Goal: Task Accomplishment & Management: Use online tool/utility

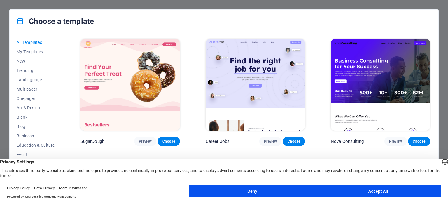
click at [369, 186] on button "Accept All" at bounding box center [378, 191] width 126 height 12
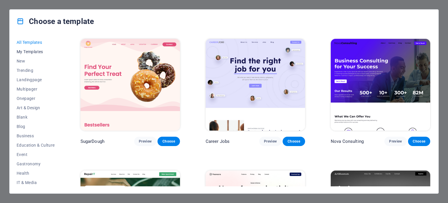
click at [30, 52] on span "My Templates" at bounding box center [36, 51] width 38 height 5
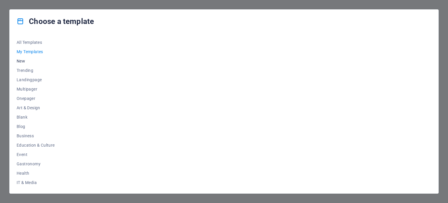
click at [23, 63] on span "New" at bounding box center [36, 61] width 38 height 5
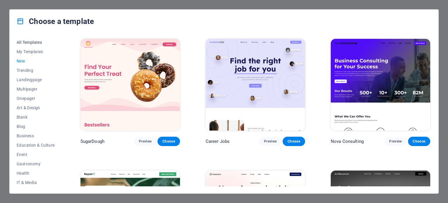
click at [33, 45] on button "All Templates" at bounding box center [36, 42] width 38 height 9
click at [19, 38] on button "All Templates" at bounding box center [36, 42] width 38 height 9
click at [269, 143] on button "Preview" at bounding box center [270, 140] width 22 height 9
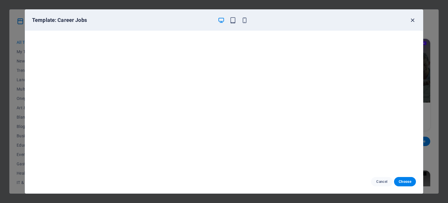
click at [410, 19] on icon "button" at bounding box center [412, 20] width 7 height 7
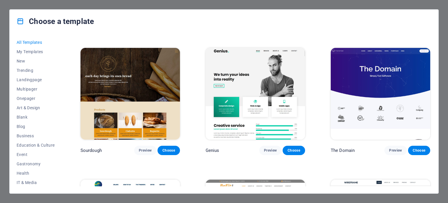
scroll to position [3292, 0]
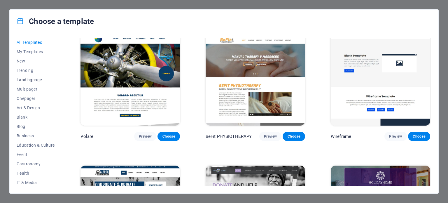
click at [30, 80] on span "Landingpage" at bounding box center [36, 79] width 38 height 5
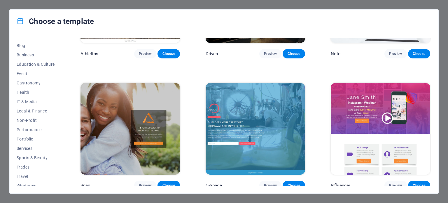
scroll to position [84, 0]
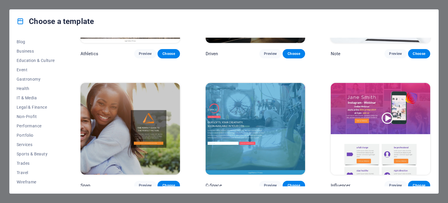
click at [447, 16] on div "Choose a template All Templates My Templates New Trending Landingpage Multipage…" at bounding box center [224, 101] width 448 height 203
